Goal: Ask a question

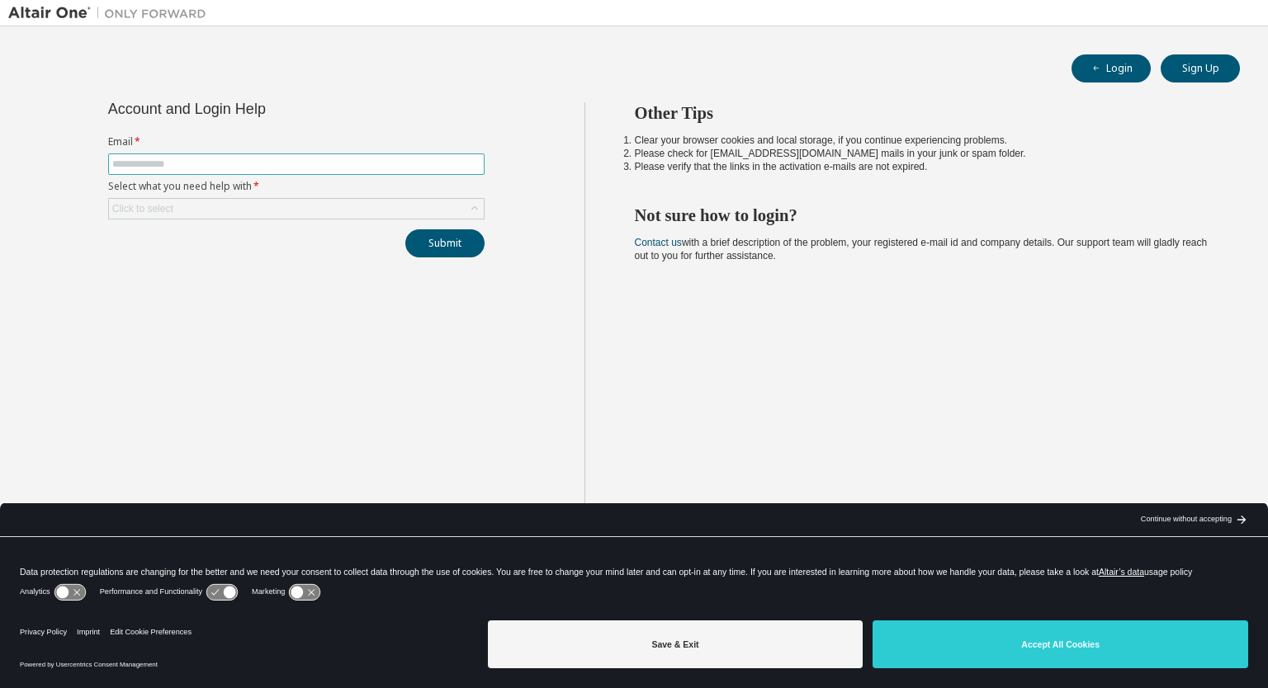
click at [135, 163] on input "text" at bounding box center [296, 164] width 368 height 13
type input "**********"
click at [158, 206] on div "Click to select" at bounding box center [142, 208] width 61 height 13
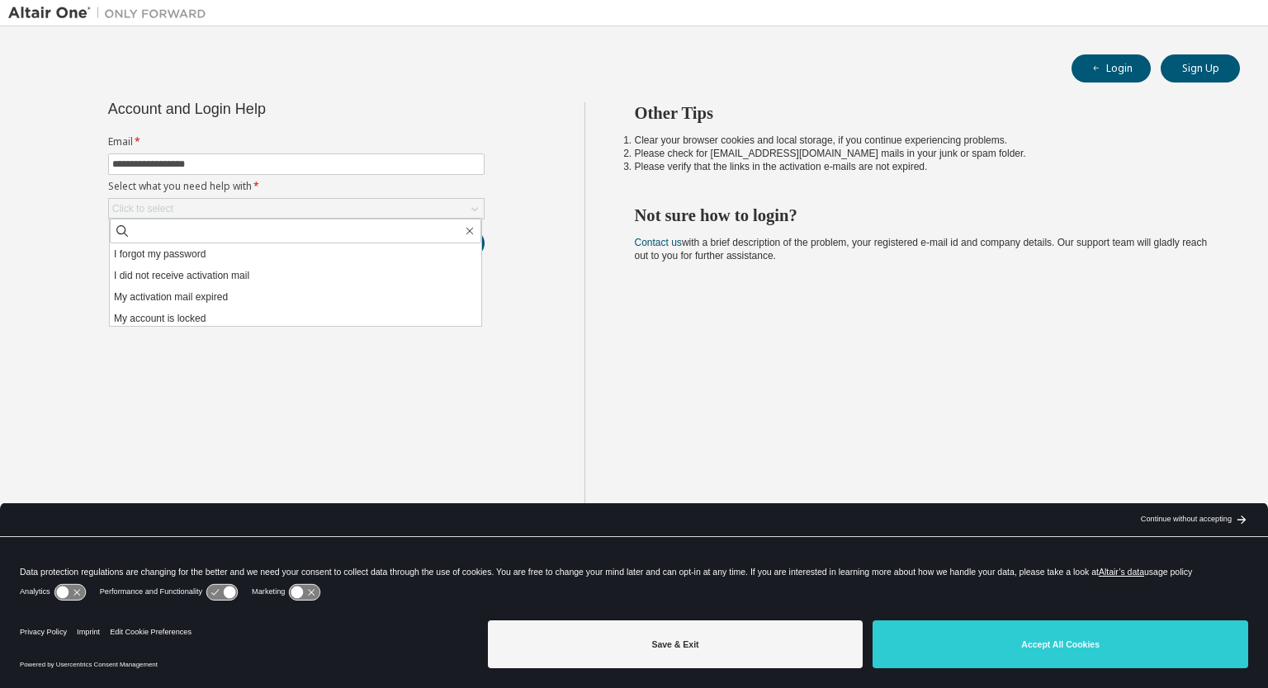
click at [182, 256] on li "I forgot my password" at bounding box center [295, 253] width 371 height 21
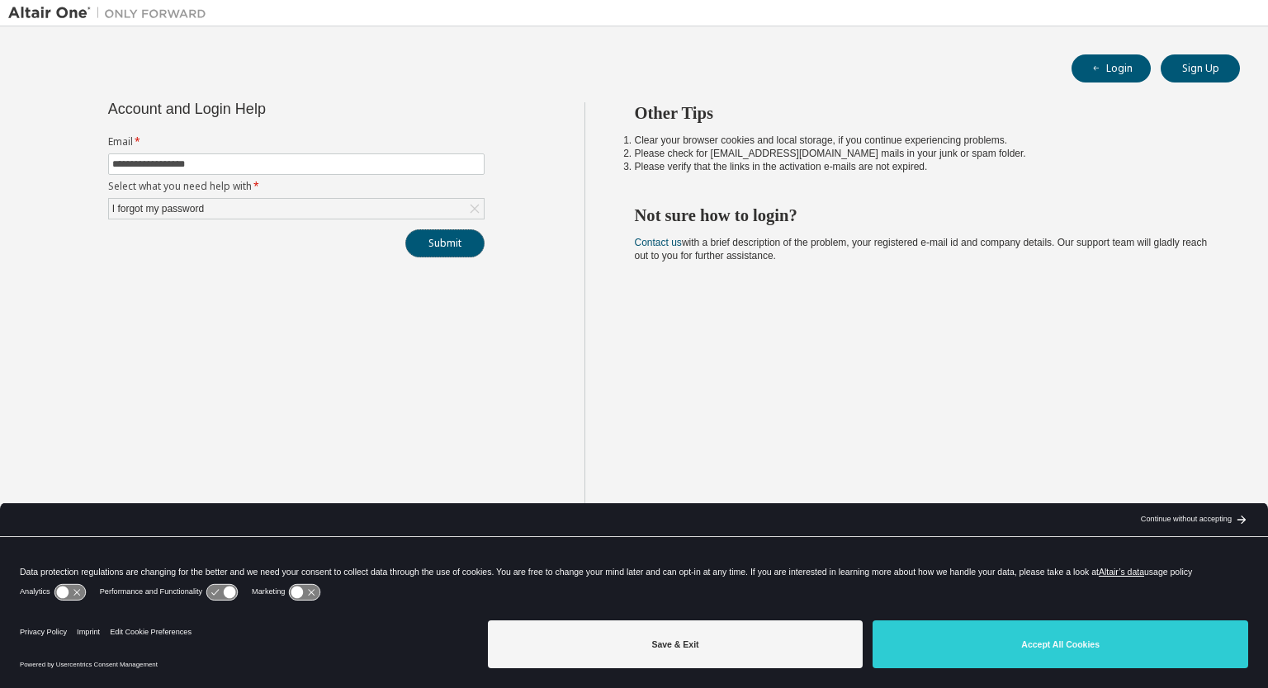
click at [447, 244] on button "Submit" at bounding box center [444, 243] width 79 height 28
click at [301, 595] on icon at bounding box center [297, 593] width 12 height 12
click at [301, 595] on icon at bounding box center [305, 592] width 31 height 16
click at [221, 596] on icon at bounding box center [221, 592] width 31 height 16
click at [224, 590] on icon at bounding box center [230, 593] width 12 height 12
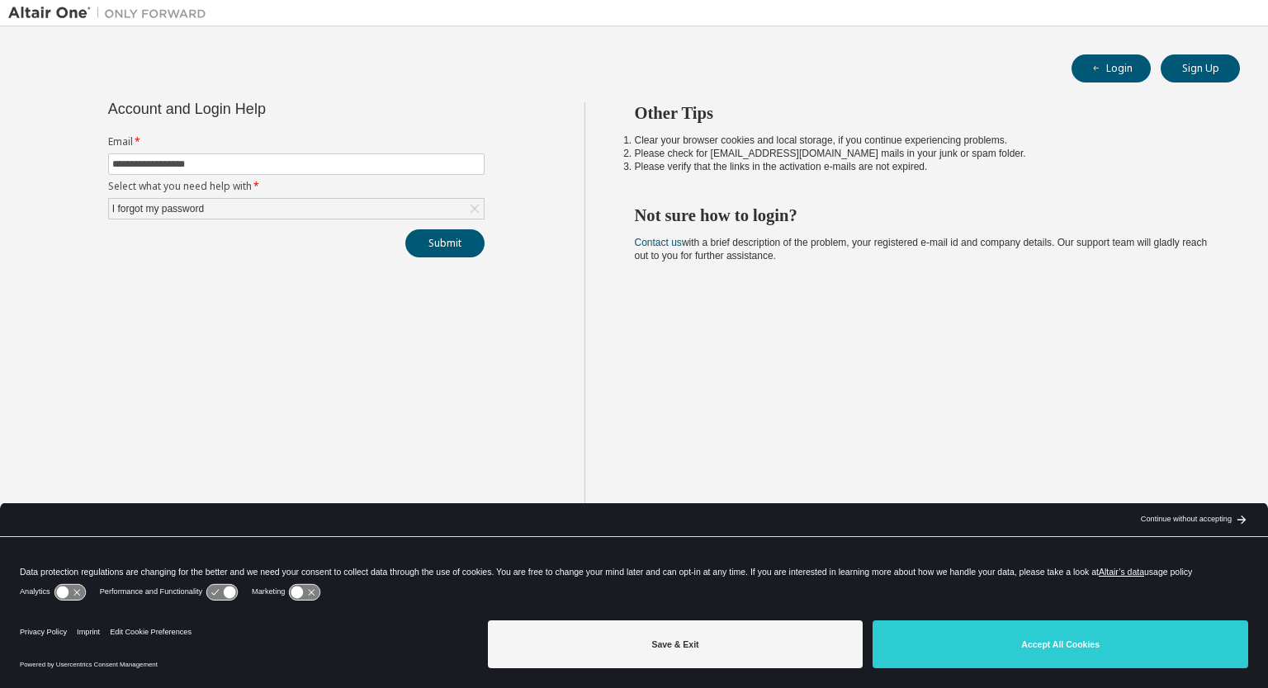
click at [707, 648] on button "Save & Exit" at bounding box center [676, 645] width 376 height 48
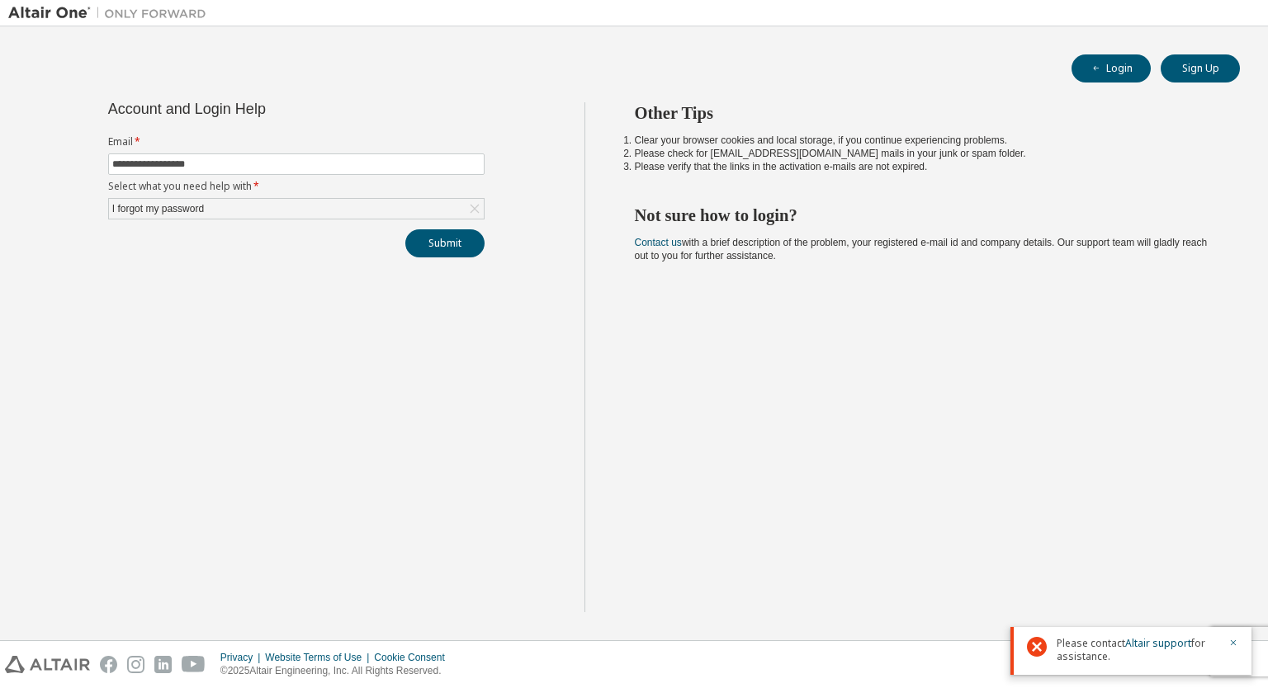
click at [190, 399] on div "**********" at bounding box center [296, 357] width 576 height 510
click at [282, 206] on div "I forgot my password" at bounding box center [296, 209] width 375 height 20
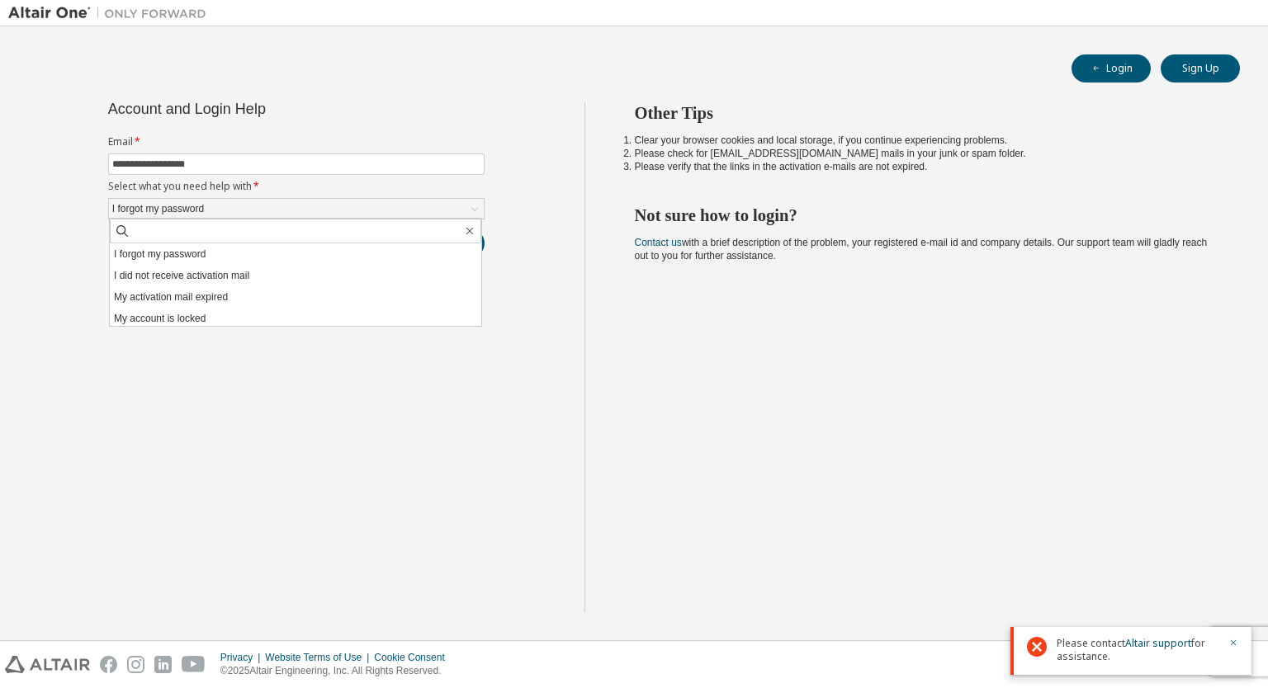
click at [248, 389] on div "**********" at bounding box center [296, 357] width 576 height 510
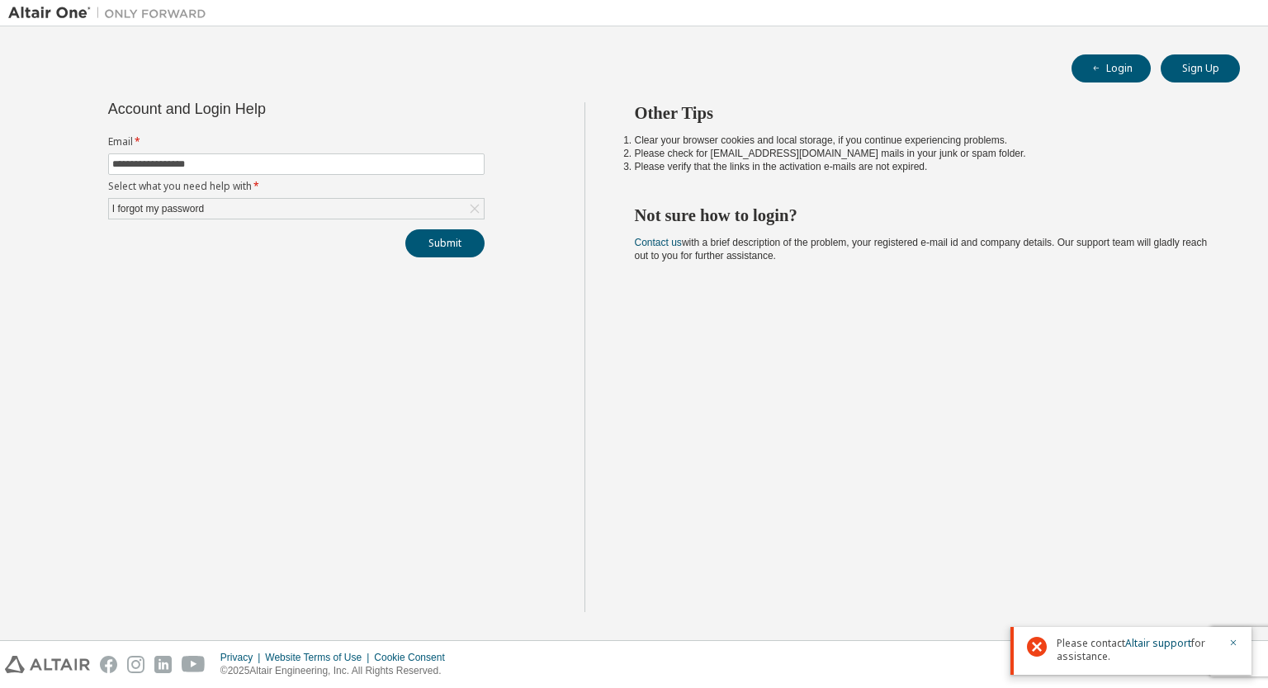
click at [938, 109] on h2 "Other Tips" at bounding box center [923, 112] width 576 height 21
click at [218, 215] on div "I forgot my password" at bounding box center [296, 209] width 375 height 20
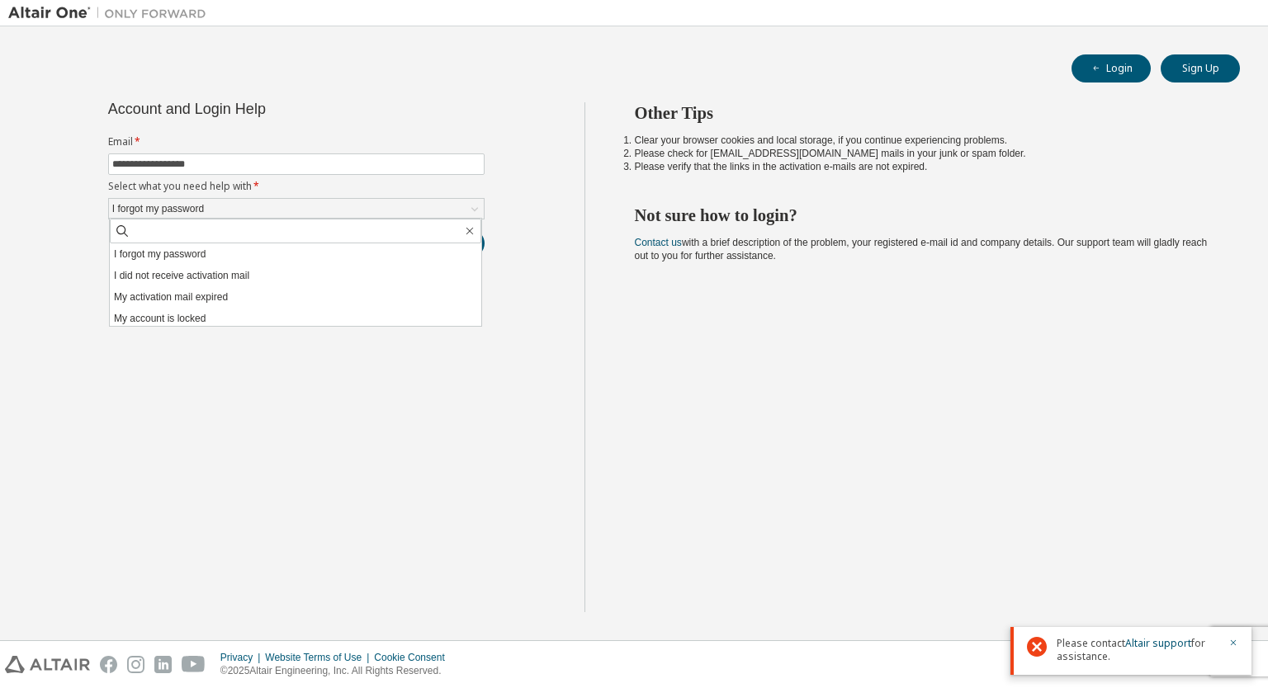
click at [238, 314] on li "My account is locked" at bounding box center [295, 318] width 371 height 21
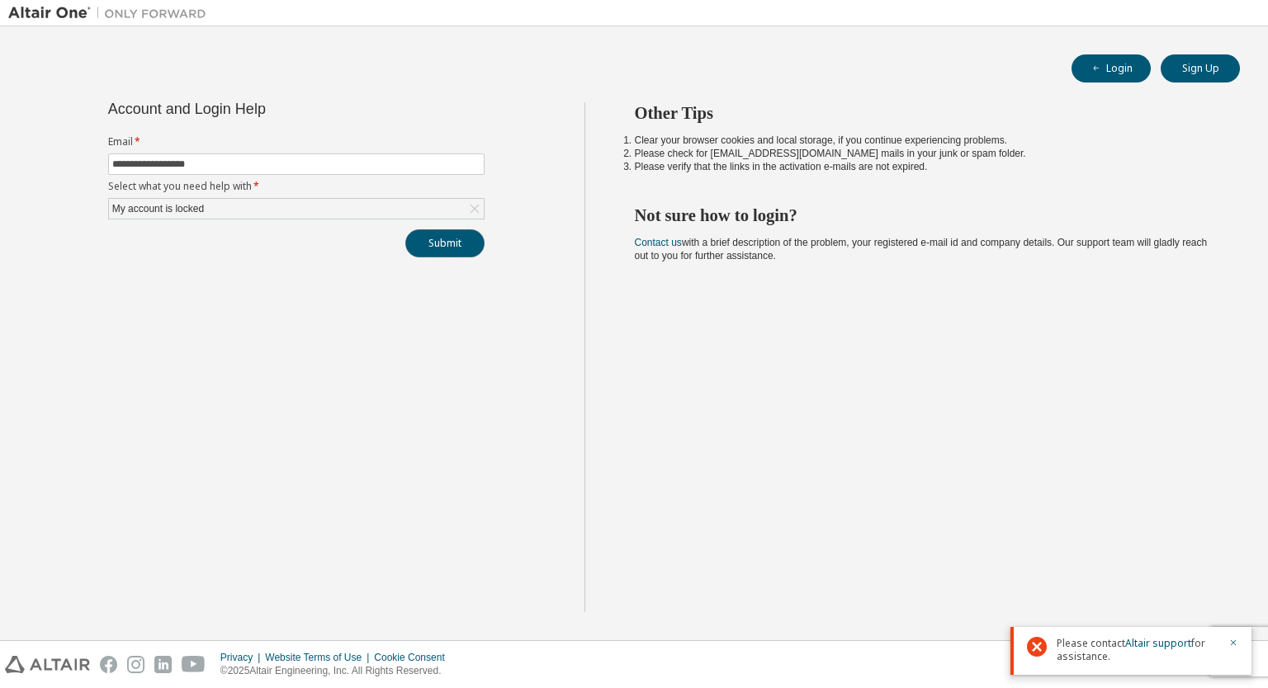
click at [456, 245] on button "Submit" at bounding box center [444, 243] width 79 height 28
click at [1152, 643] on link "Altair support" at bounding box center [1158, 643] width 66 height 14
click at [678, 376] on div "Other Tips Clear your browser cookies and local storage, if you continue experi…" at bounding box center [922, 357] width 676 height 510
click at [205, 173] on span at bounding box center [296, 164] width 376 height 21
click at [223, 166] on input "text" at bounding box center [296, 164] width 368 height 13
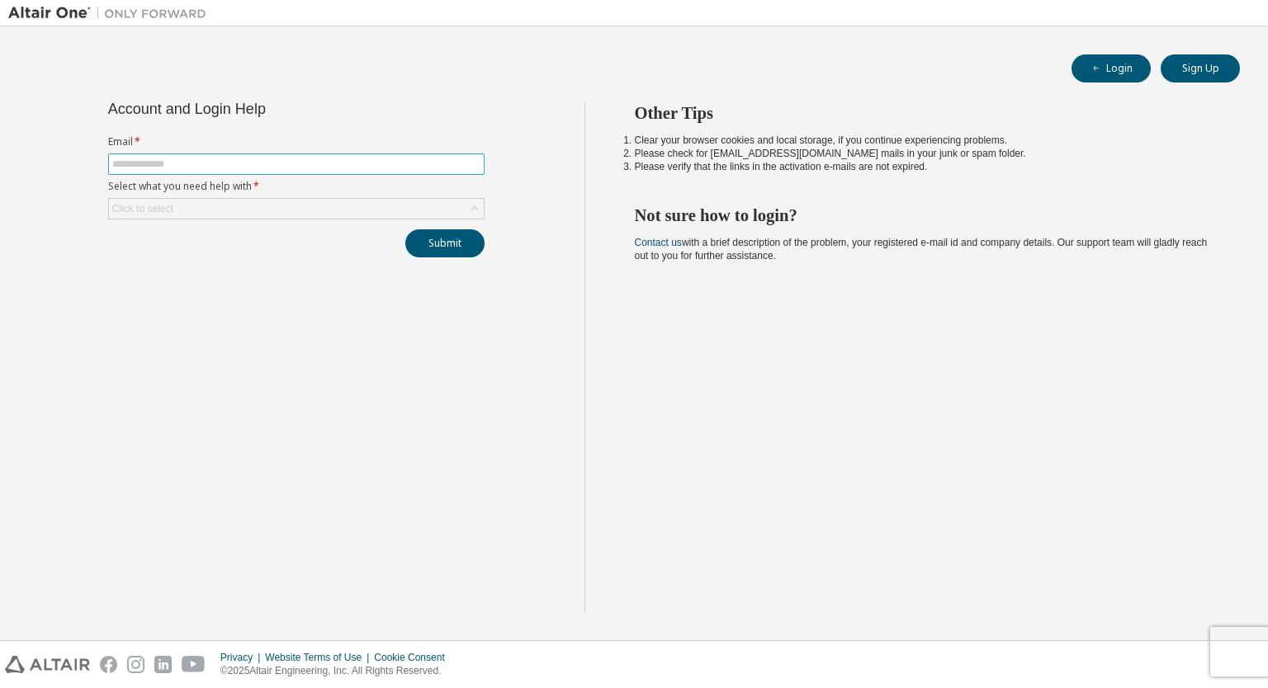
click at [223, 166] on input "text" at bounding box center [296, 164] width 368 height 13
type input "**********"
click at [174, 196] on form "**********" at bounding box center [296, 177] width 376 height 84
click at [175, 202] on div "Click to select" at bounding box center [296, 209] width 375 height 20
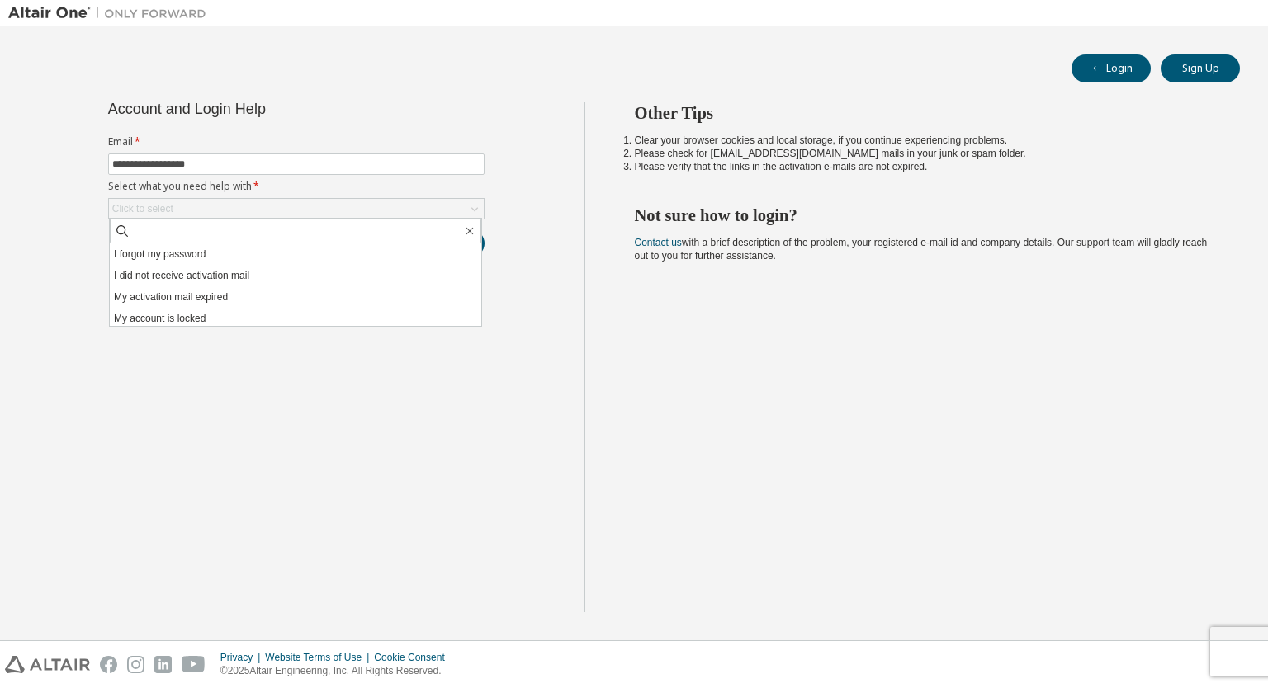
click at [251, 301] on li "My activation mail expired" at bounding box center [295, 296] width 371 height 21
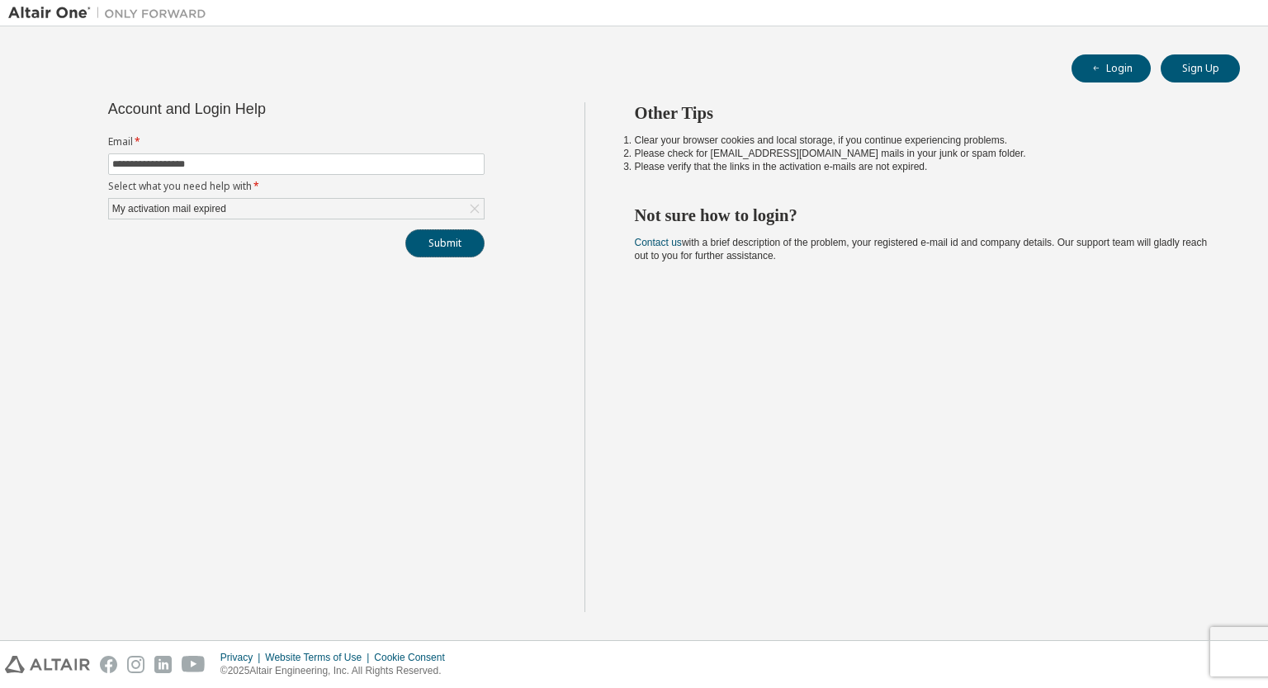
click at [449, 247] on button "Submit" at bounding box center [444, 243] width 79 height 28
